Goal: Task Accomplishment & Management: Use online tool/utility

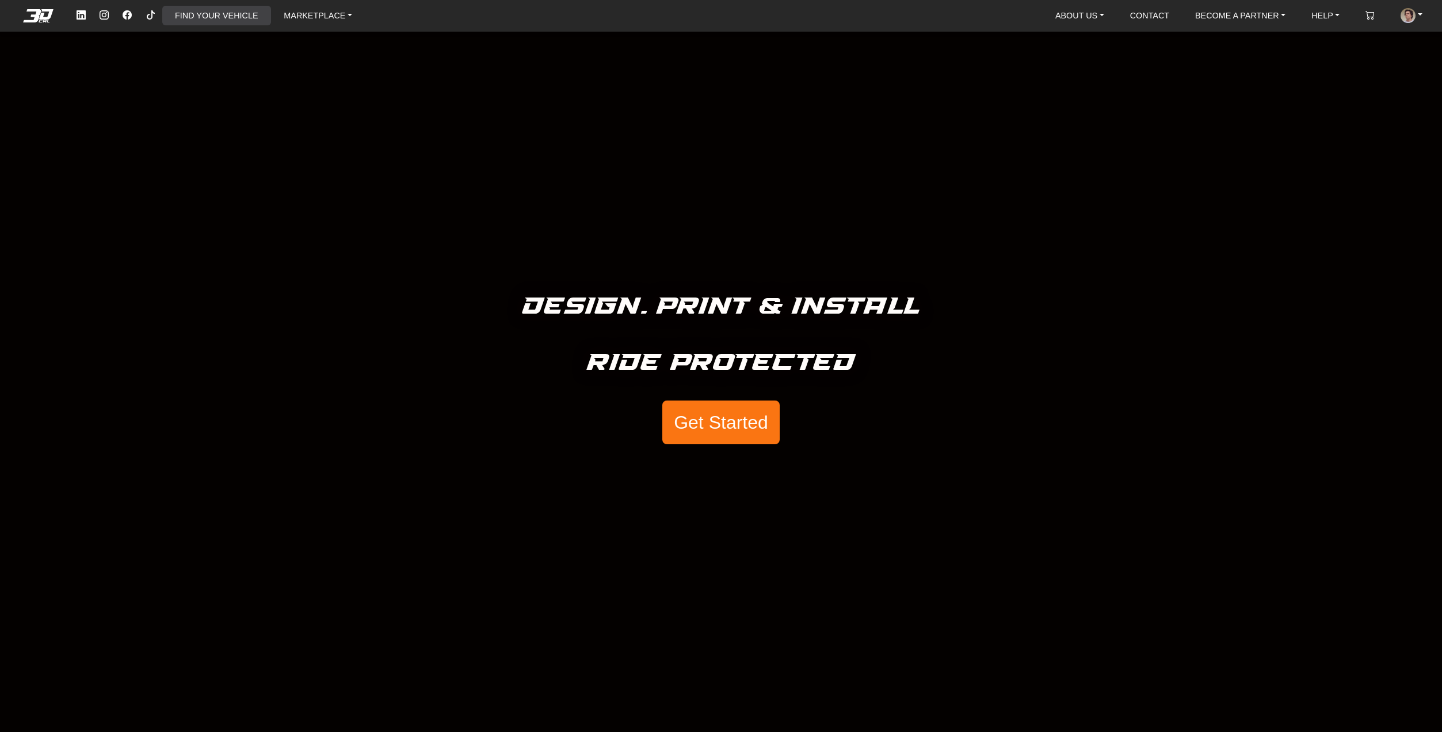
click at [241, 11] on link "FIND YOUR VEHICLE" at bounding box center [216, 16] width 92 height 20
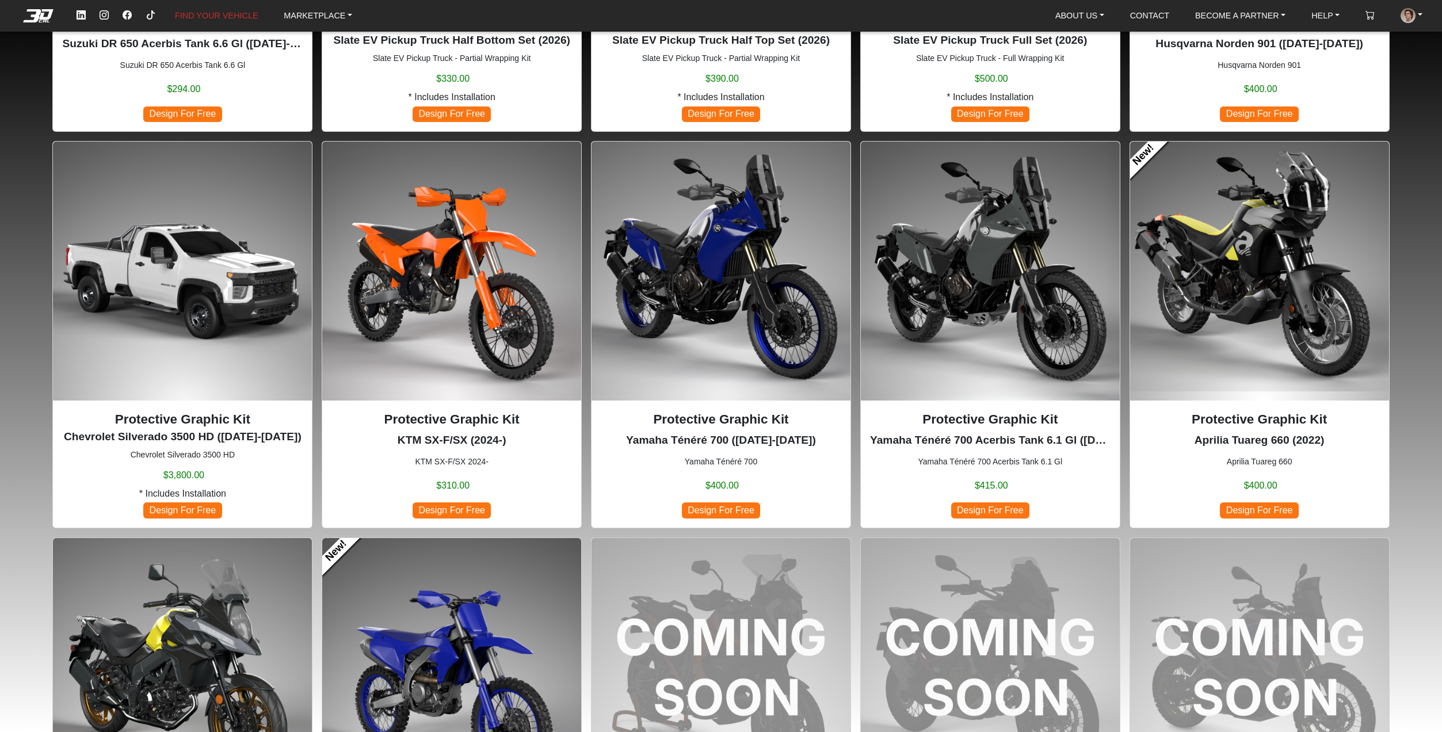
scroll to position [921, 0]
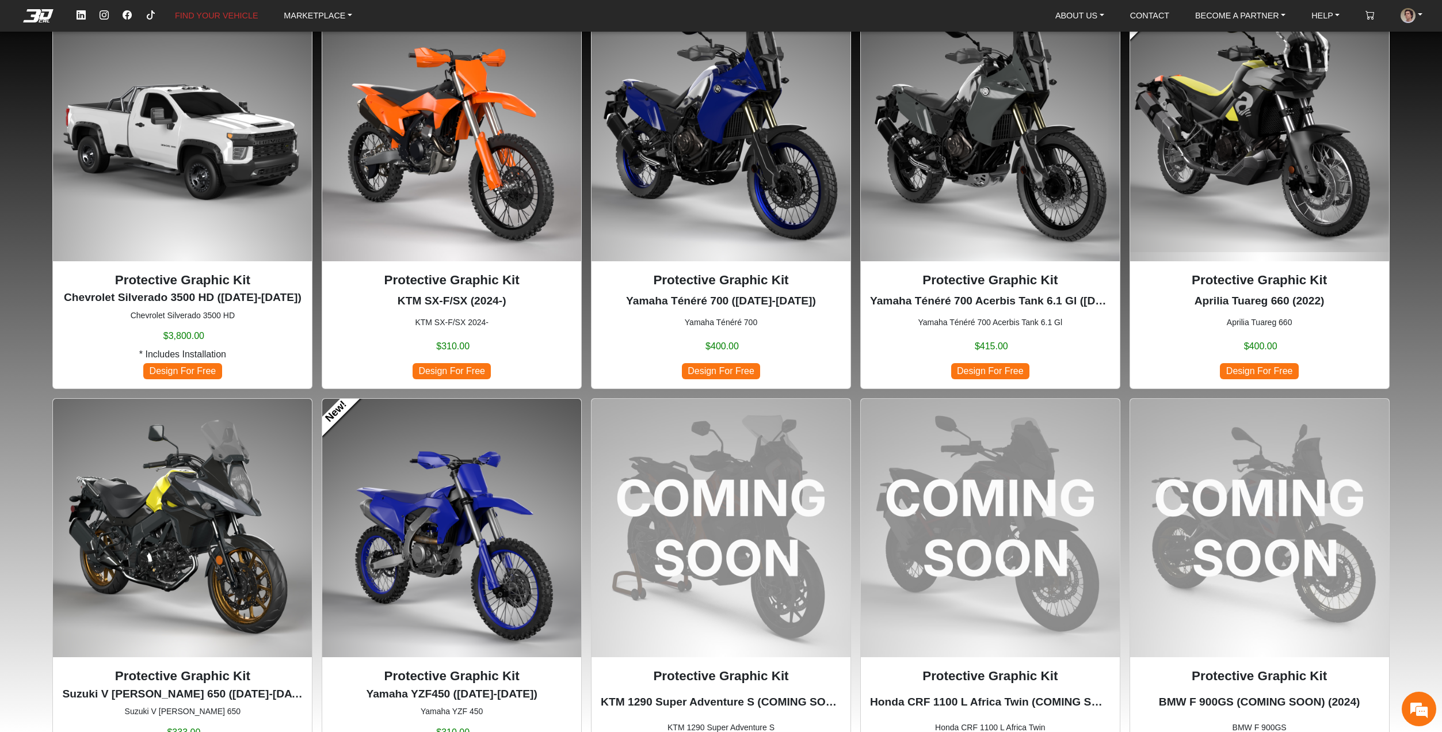
click at [1177, 189] on img at bounding box center [1259, 131] width 259 height 259
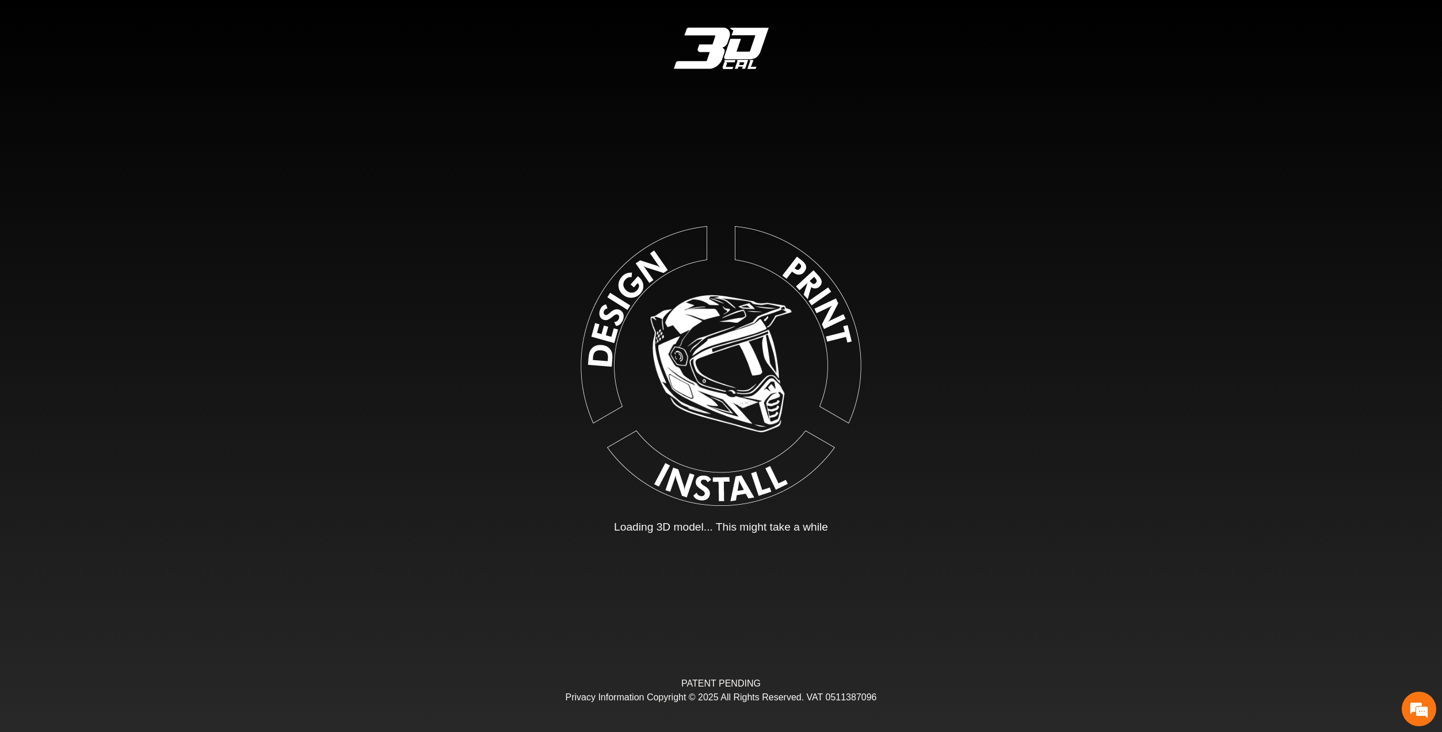
type input "*"
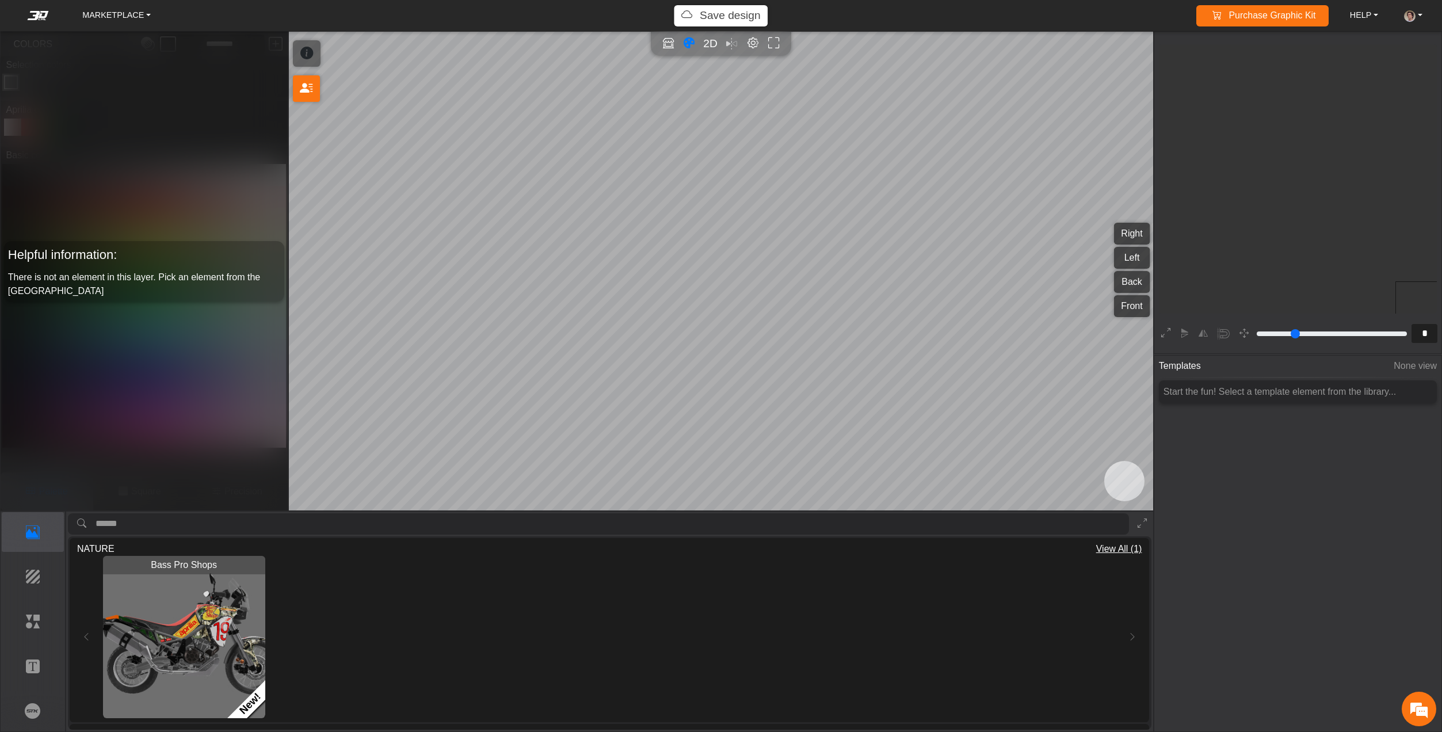
scroll to position [219, 215]
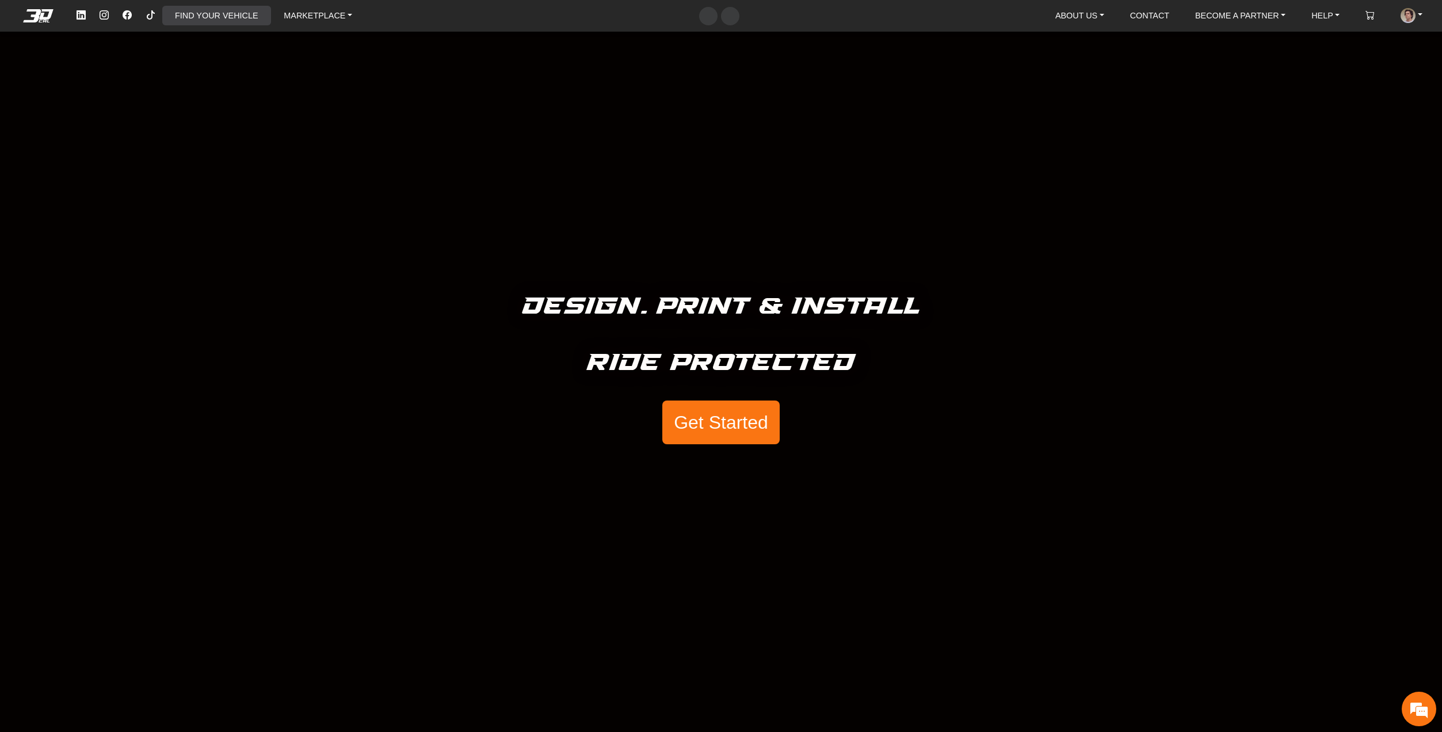
click at [197, 13] on link "FIND YOUR VEHICLE" at bounding box center [216, 16] width 92 height 20
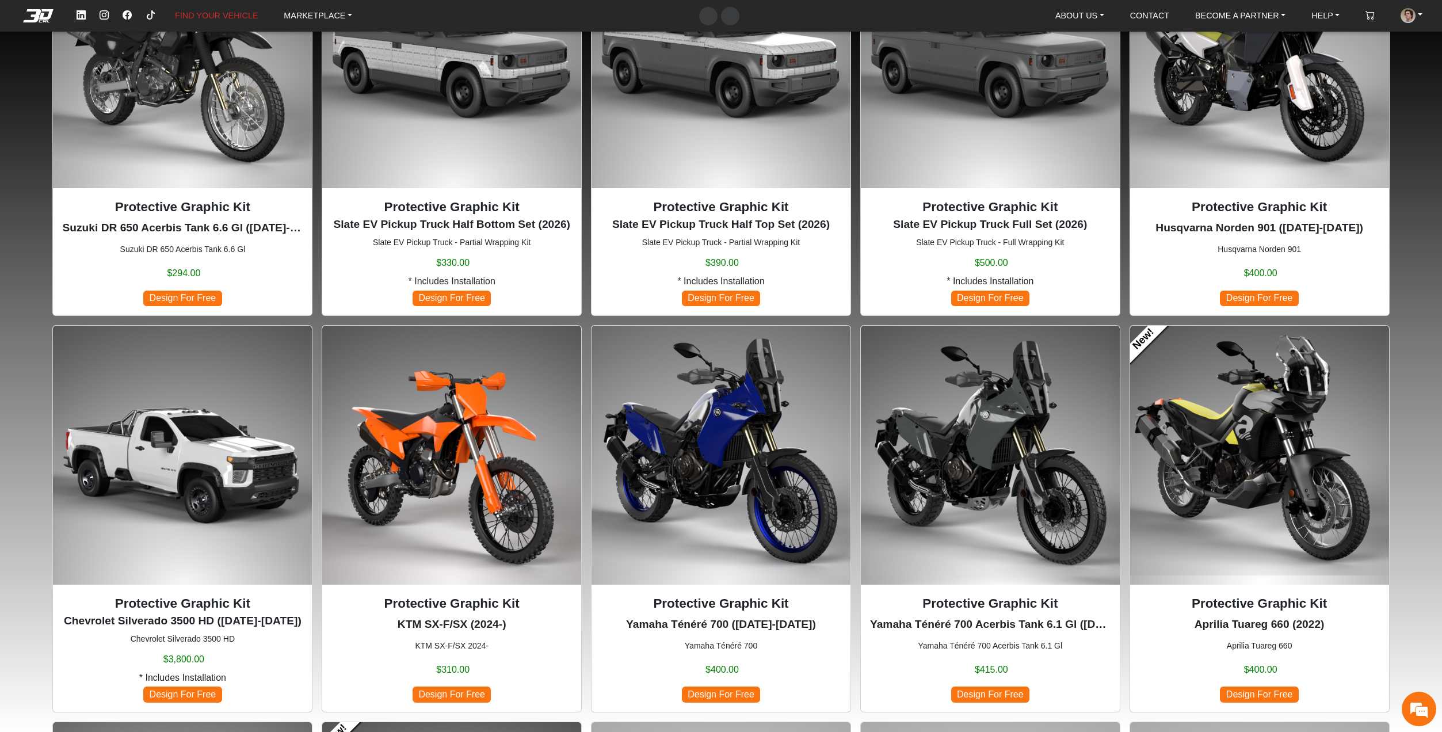
scroll to position [633, 0]
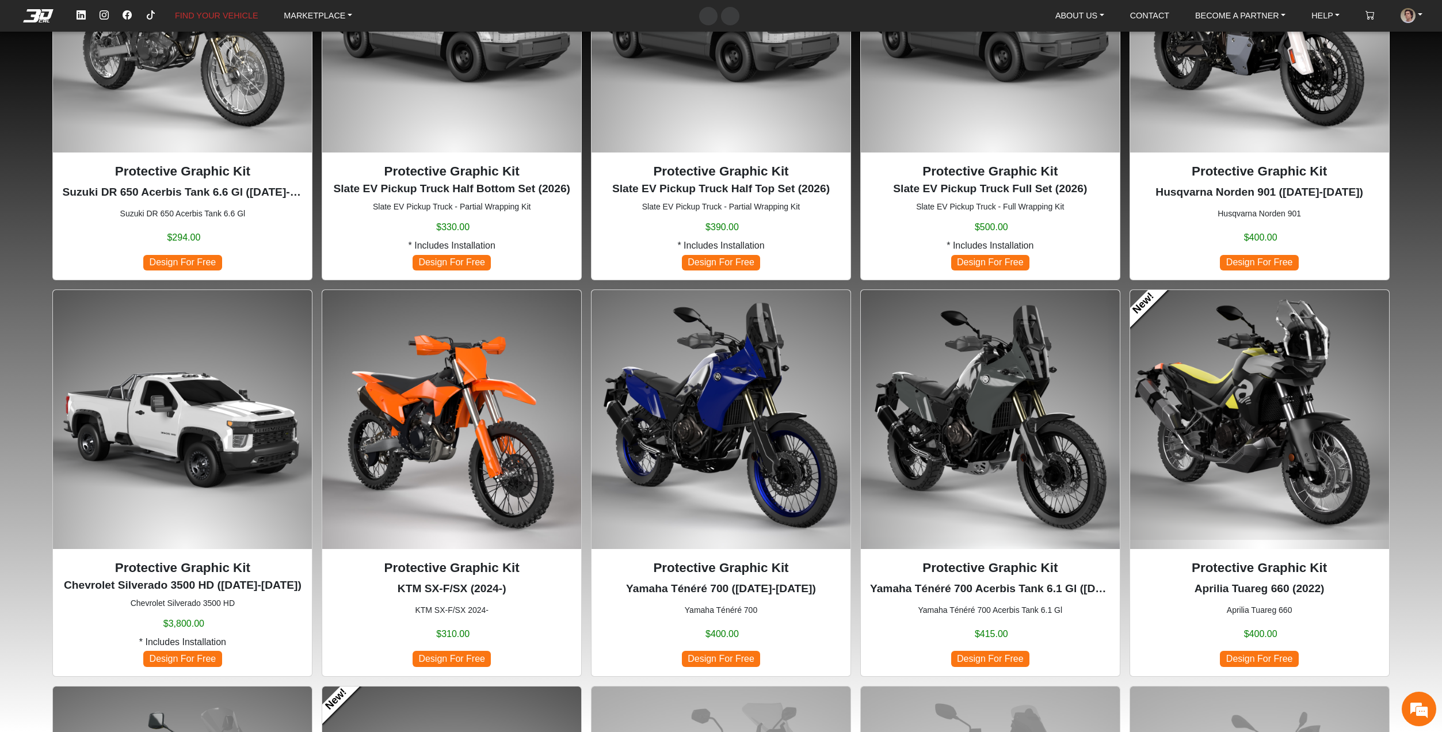
click at [1279, 423] on img at bounding box center [1259, 419] width 259 height 259
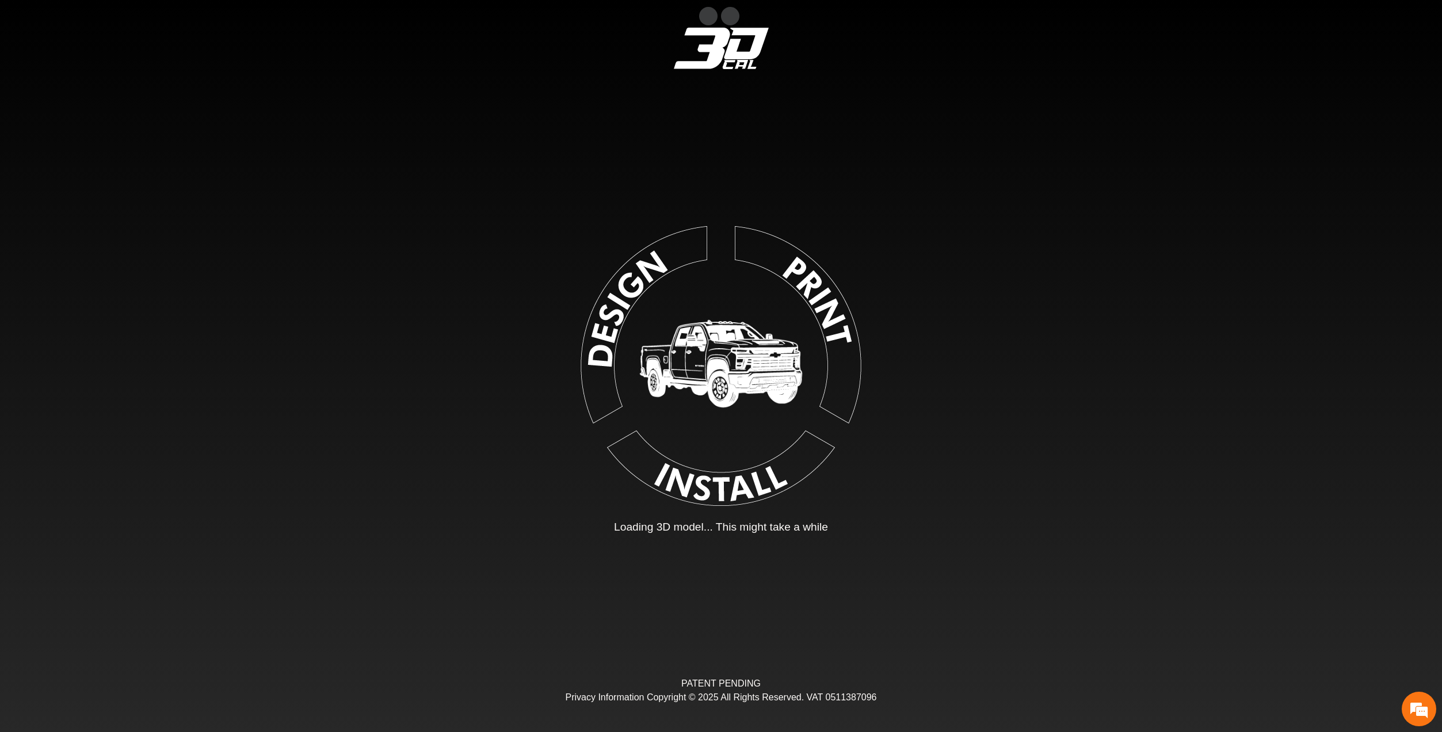
type input "*"
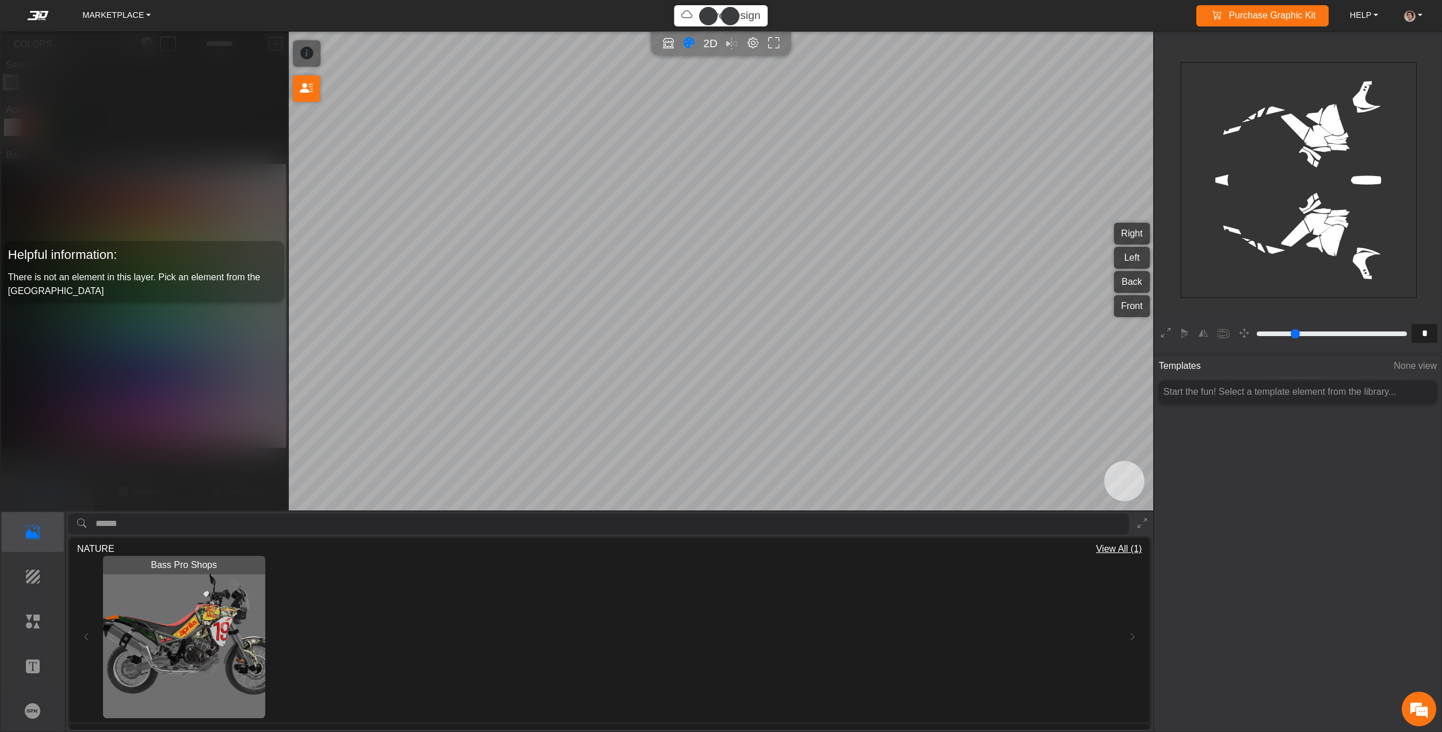
drag, startPoint x: 201, startPoint y: 609, endPoint x: 337, endPoint y: 571, distance: 140.6
click at [201, 610] on img "View Bass Pro Shops" at bounding box center [184, 637] width 162 height 162
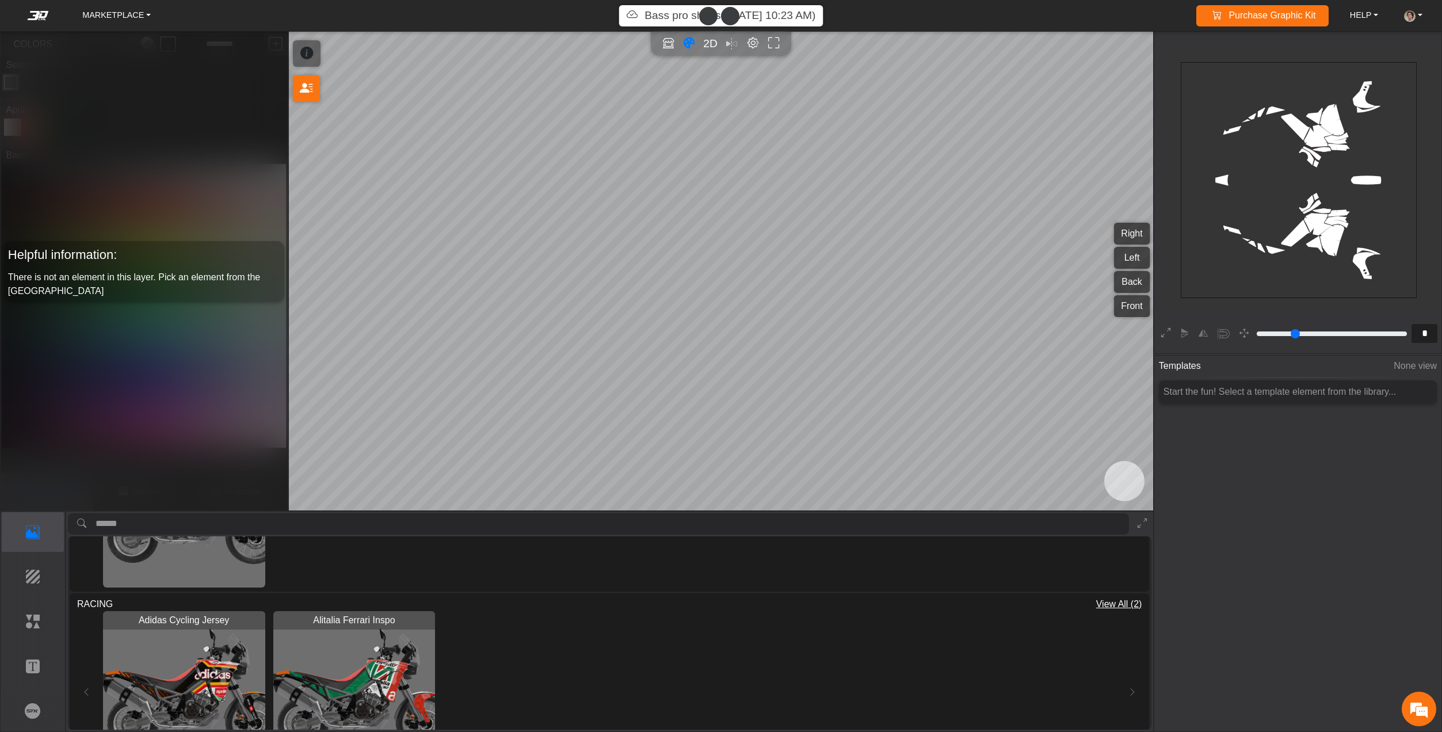
scroll to position [518, 0]
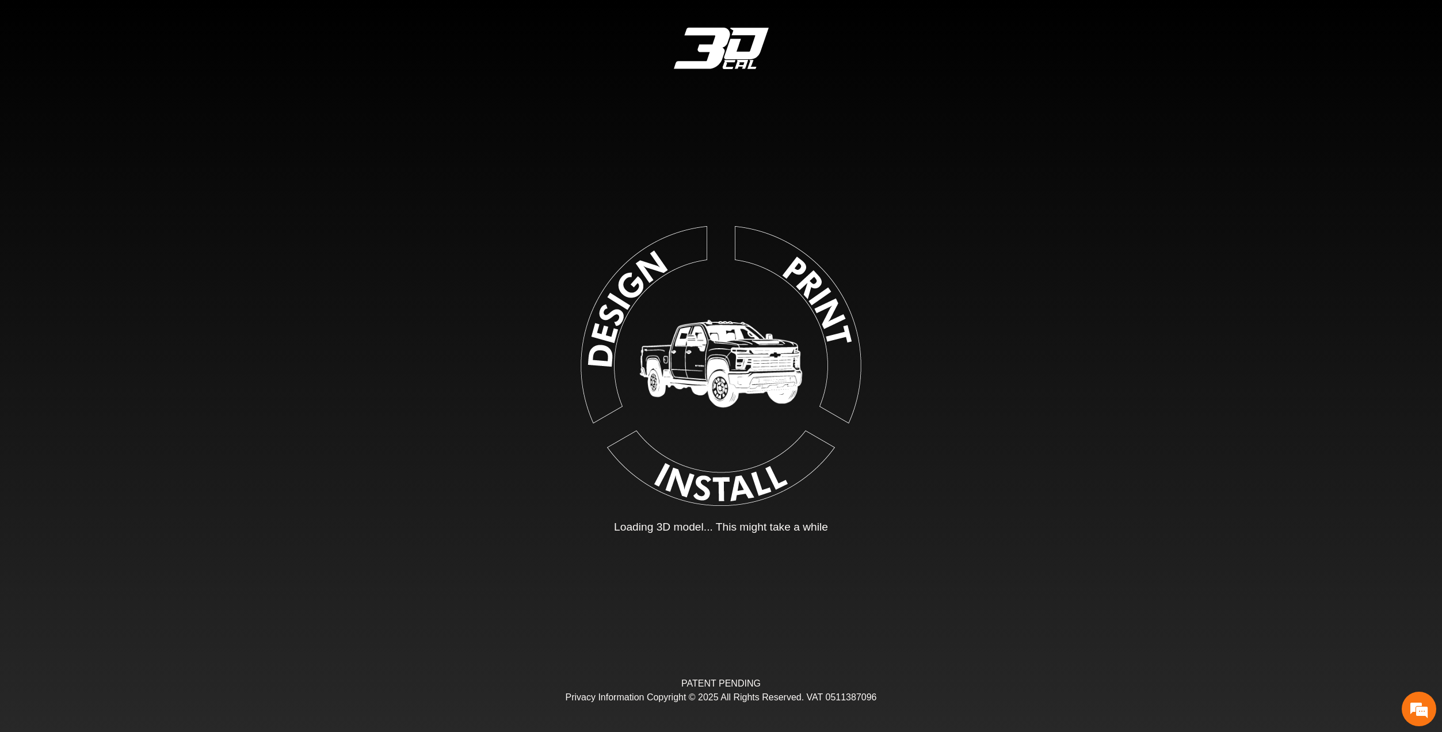
type input "*"
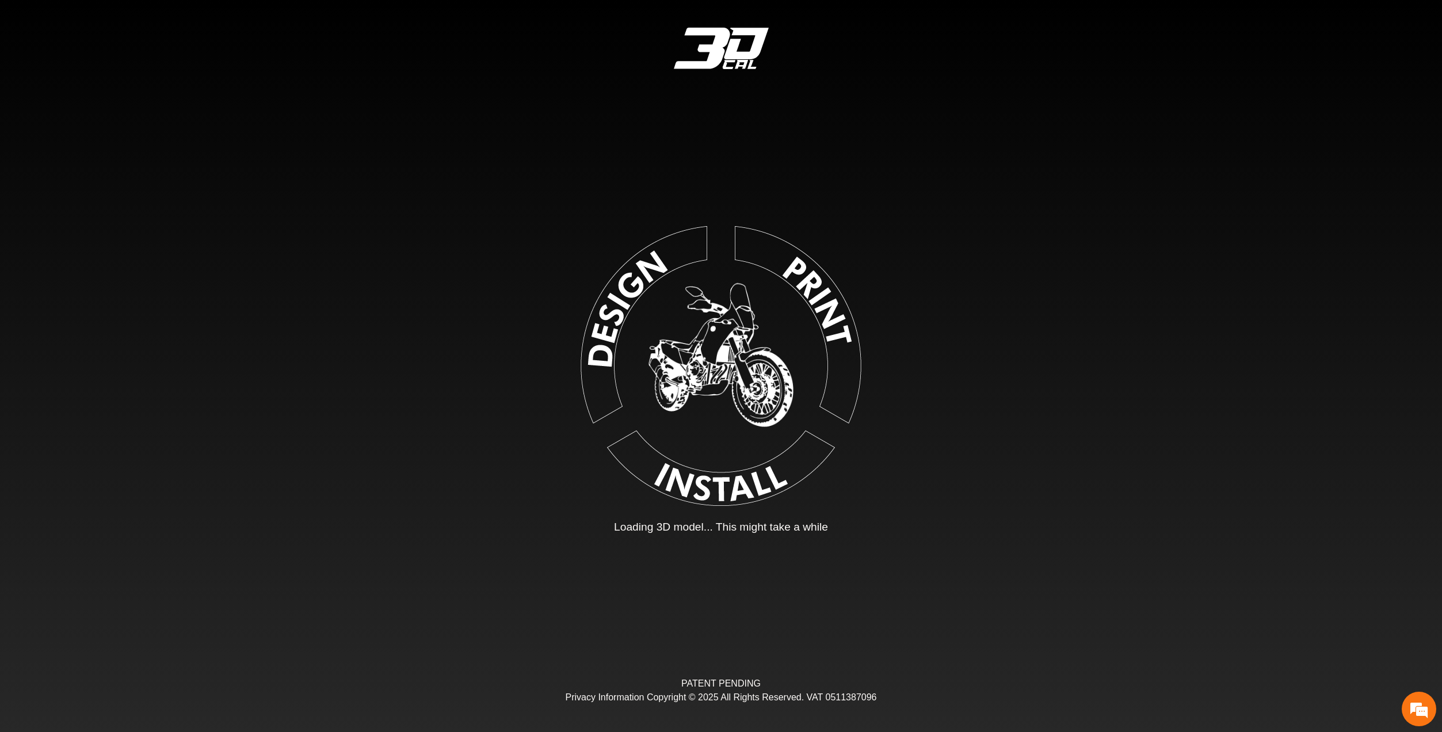
type input "*"
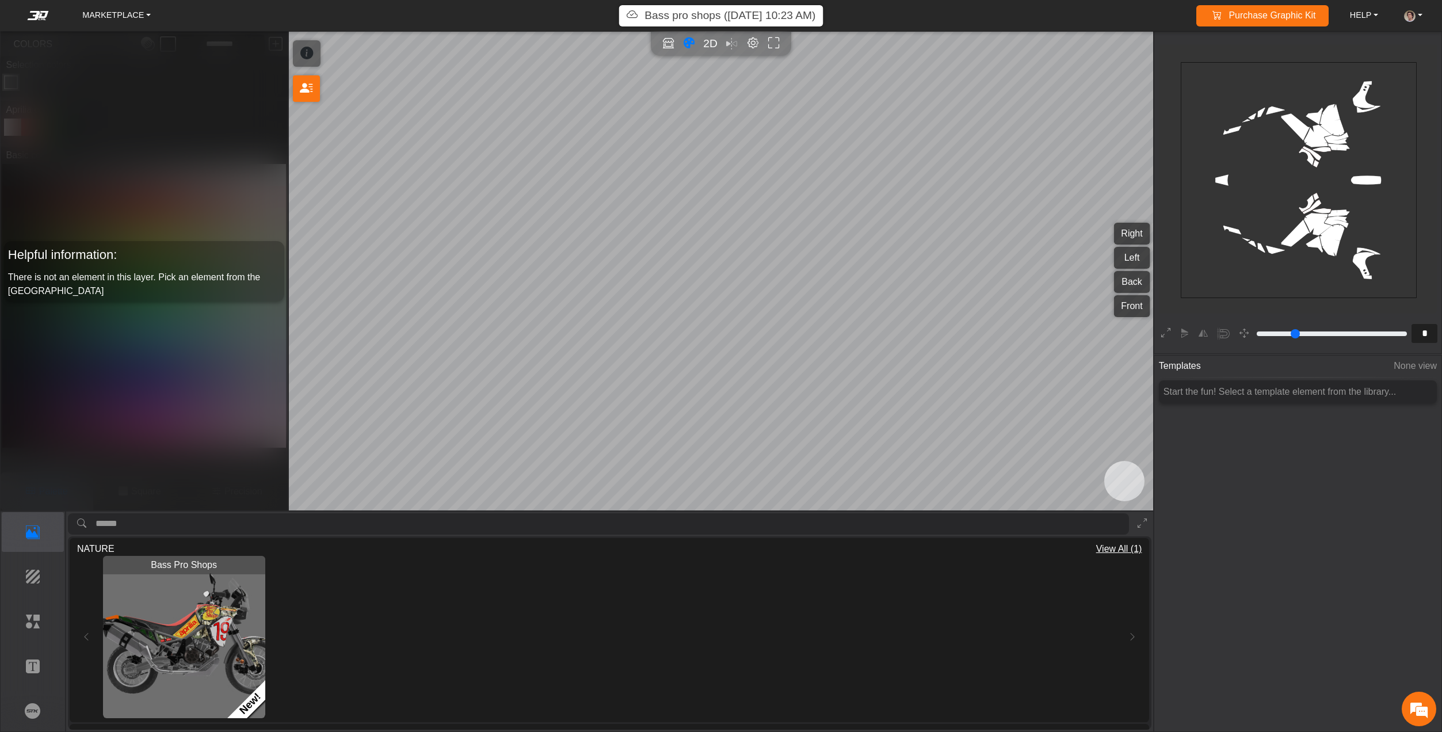
click at [1136, 226] on button "Right" at bounding box center [1131, 234] width 36 height 22
click at [1130, 257] on button "Left" at bounding box center [1131, 258] width 36 height 22
click at [1138, 277] on button "Back" at bounding box center [1131, 282] width 36 height 22
click at [1141, 301] on button "Front" at bounding box center [1131, 306] width 36 height 22
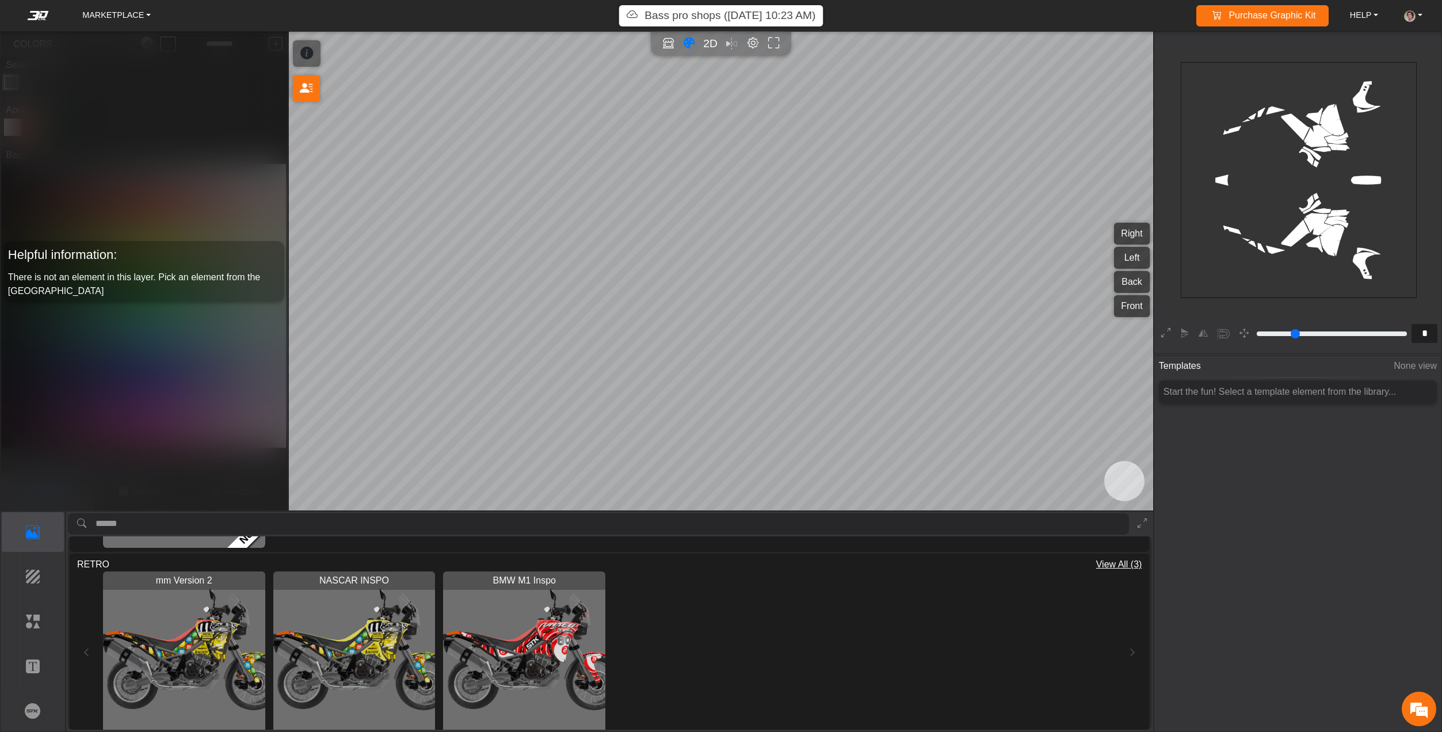
scroll to position [173, 0]
